Goal: Book appointment/travel/reservation

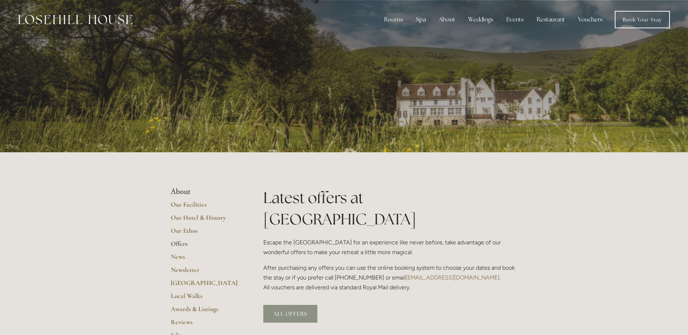
click at [292, 305] on link "ALL OFFERS" at bounding box center [290, 314] width 54 height 18
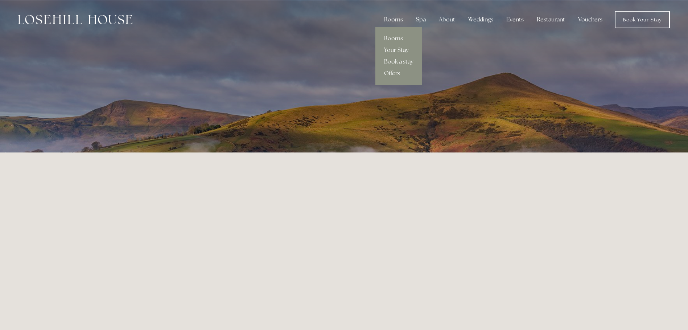
click at [395, 37] on link "Rooms" at bounding box center [398, 39] width 47 height 12
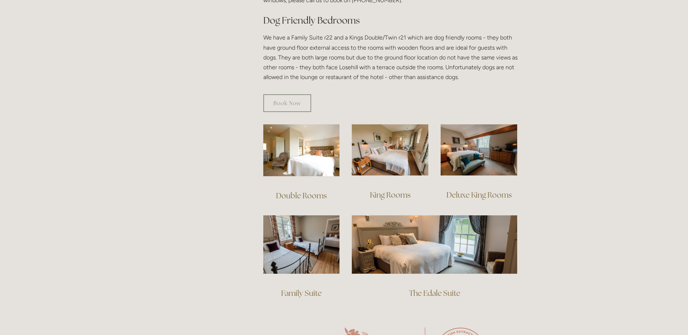
scroll to position [399, 0]
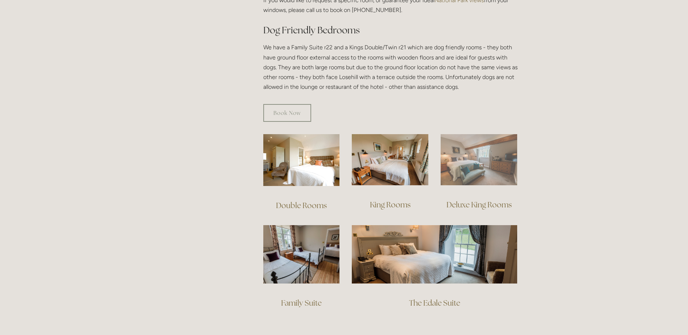
click at [478, 162] on img at bounding box center [479, 159] width 77 height 51
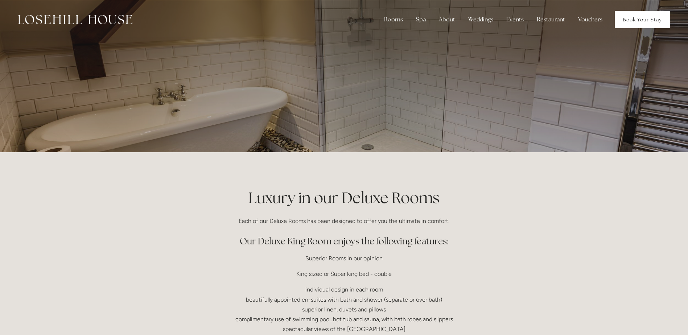
click at [637, 22] on link "Book Your Stay" at bounding box center [642, 19] width 55 height 17
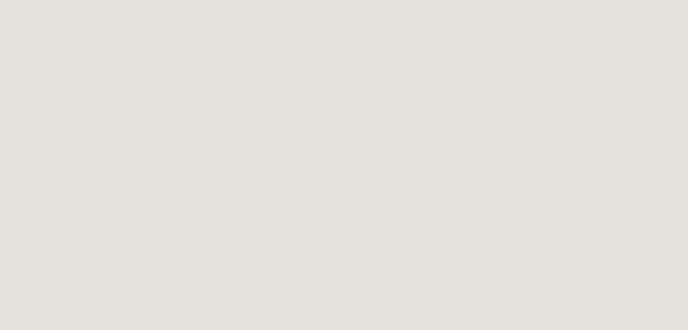
scroll to position [1454, 0]
